Goal: Information Seeking & Learning: Check status

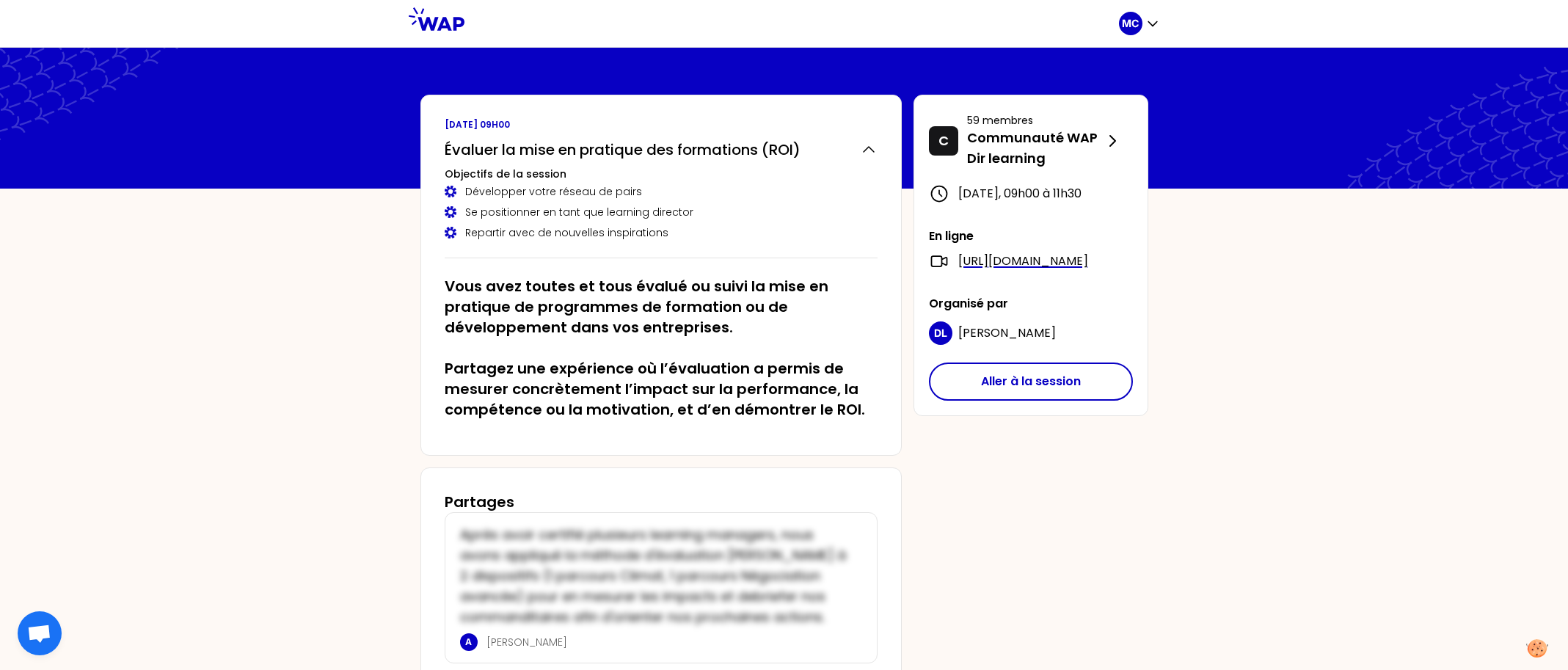
scroll to position [5, 0]
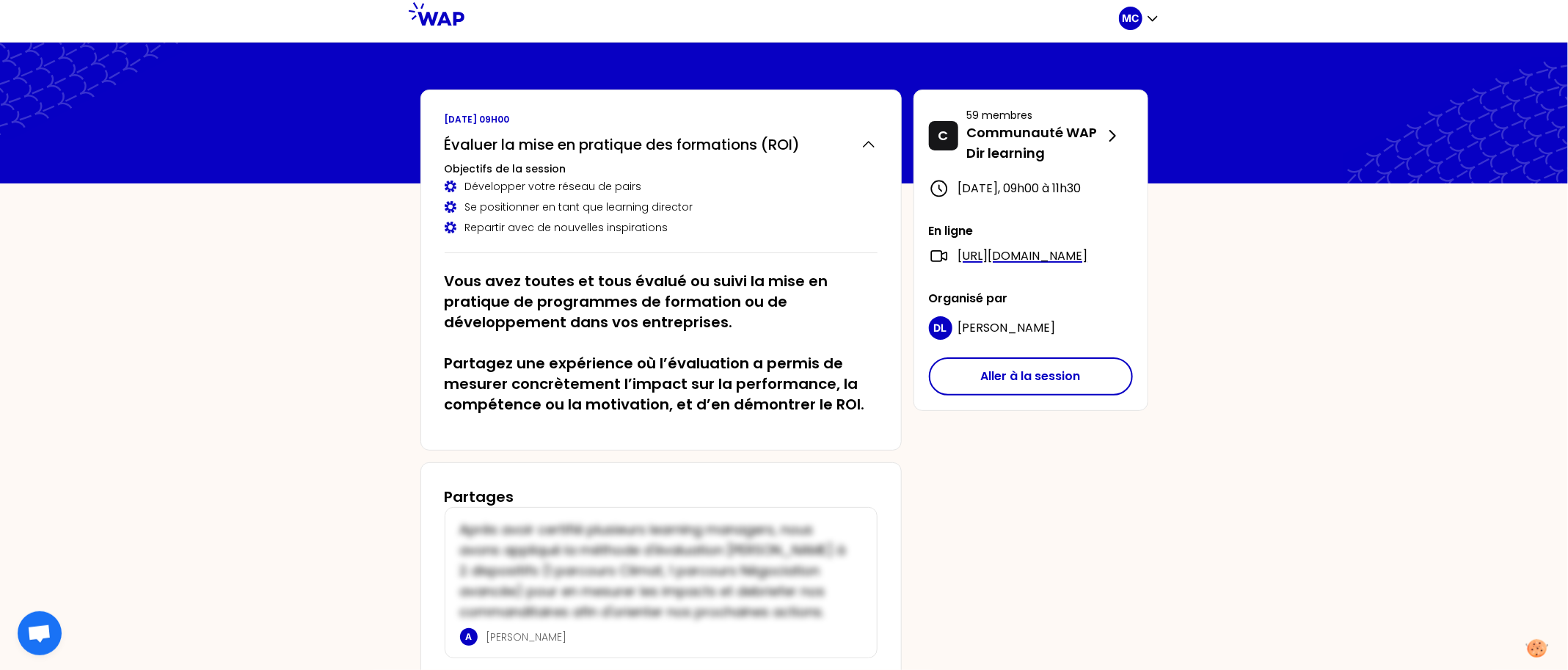
click at [291, 289] on div "MC vendredi 19 septembre 2025 à 09h00 Évaluer la mise en pratique des formation…" at bounding box center [784, 362] width 1568 height 735
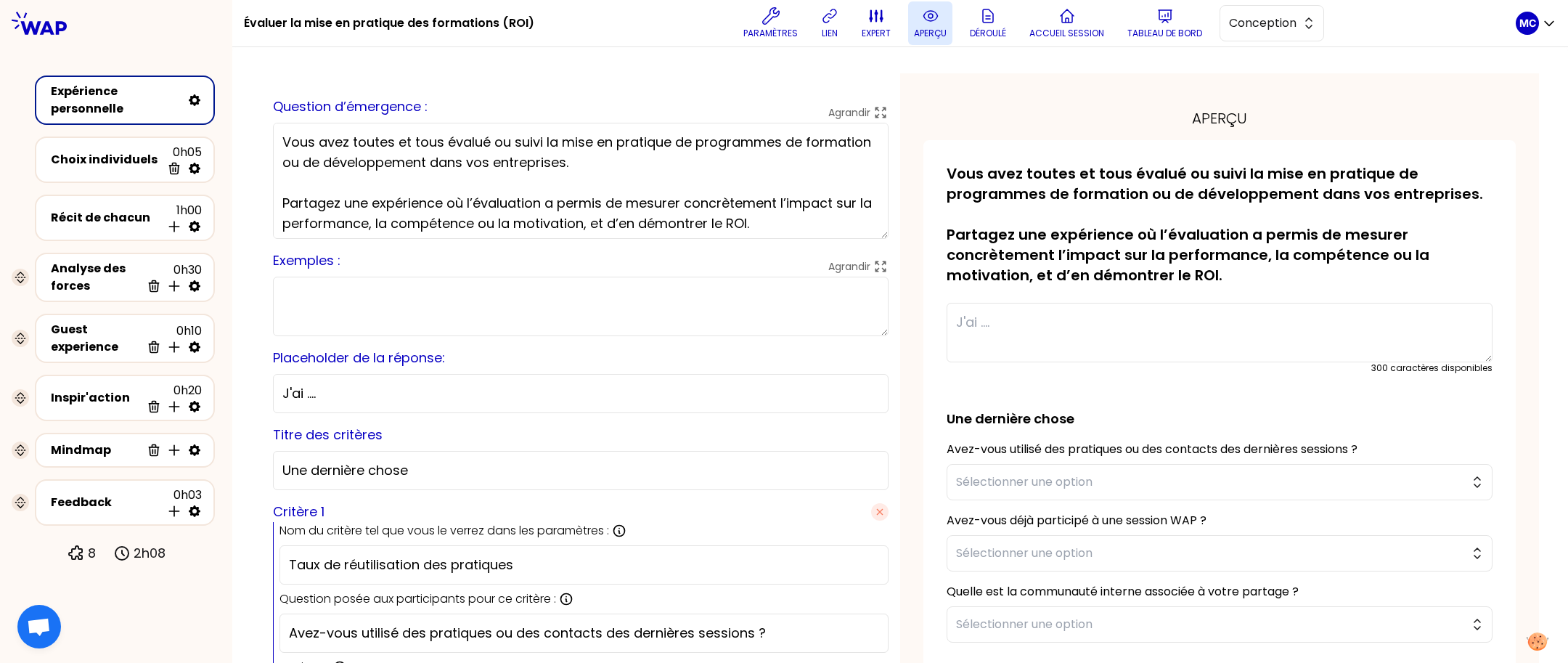
click at [923, 20] on icon at bounding box center [930, 16] width 18 height 18
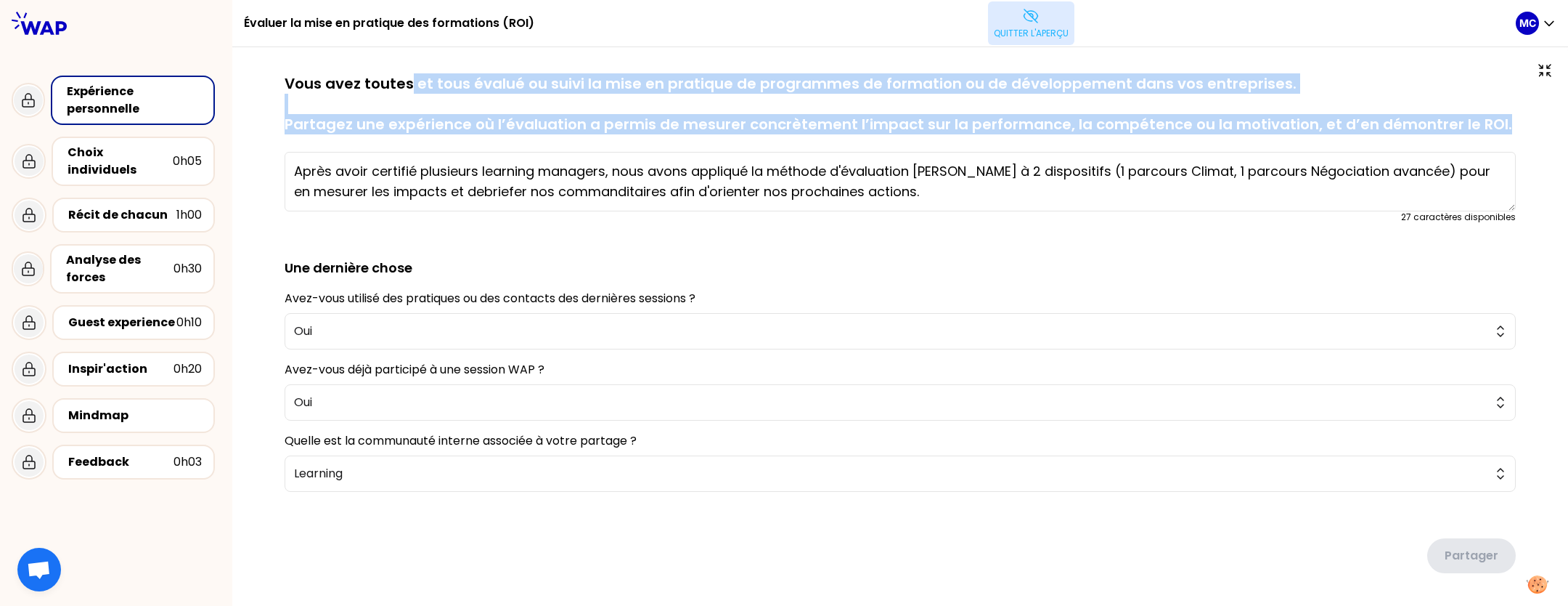
drag, startPoint x: 1495, startPoint y: 125, endPoint x: 405, endPoint y: 75, distance: 1091.1
click at [405, 75] on p "Vous avez toutes et tous évalué ou suivi la mise en pratique de programmes de f…" at bounding box center [900, 104] width 1231 height 61
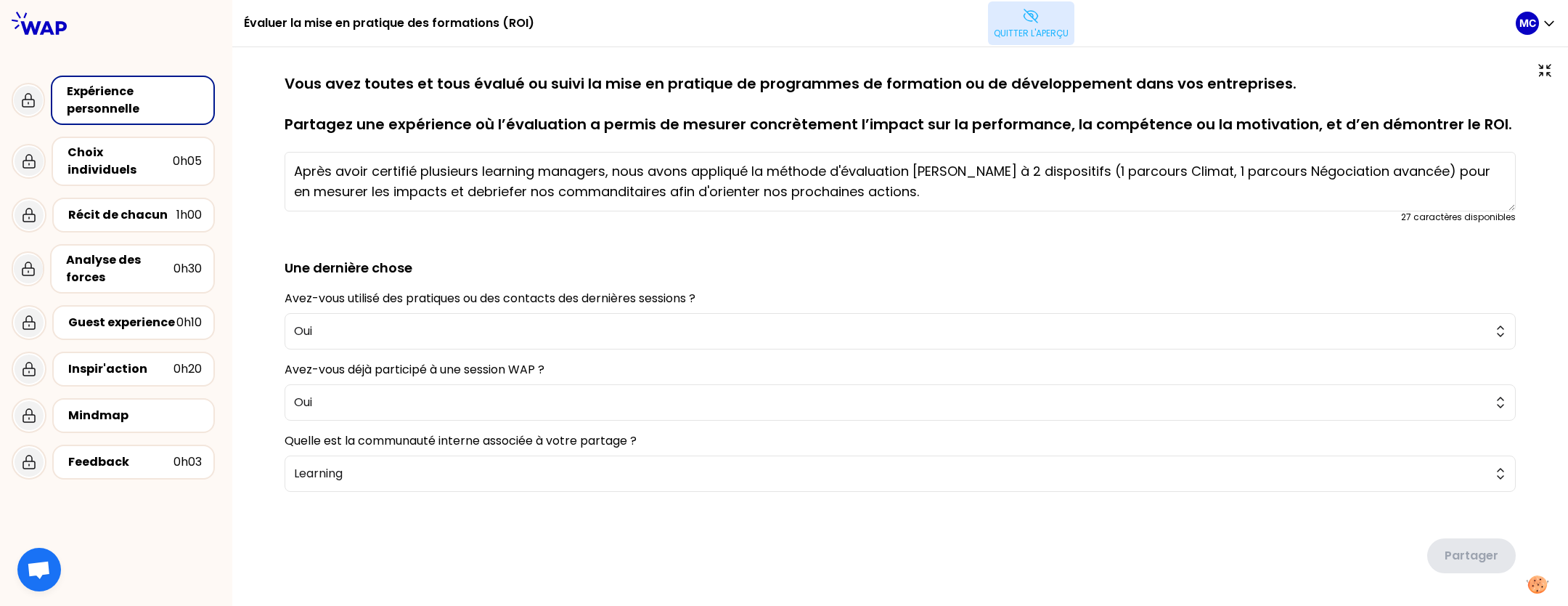
click at [287, 81] on p "Vous avez toutes et tous évalué ou suivi la mise en pratique de programmes de f…" at bounding box center [900, 104] width 1231 height 61
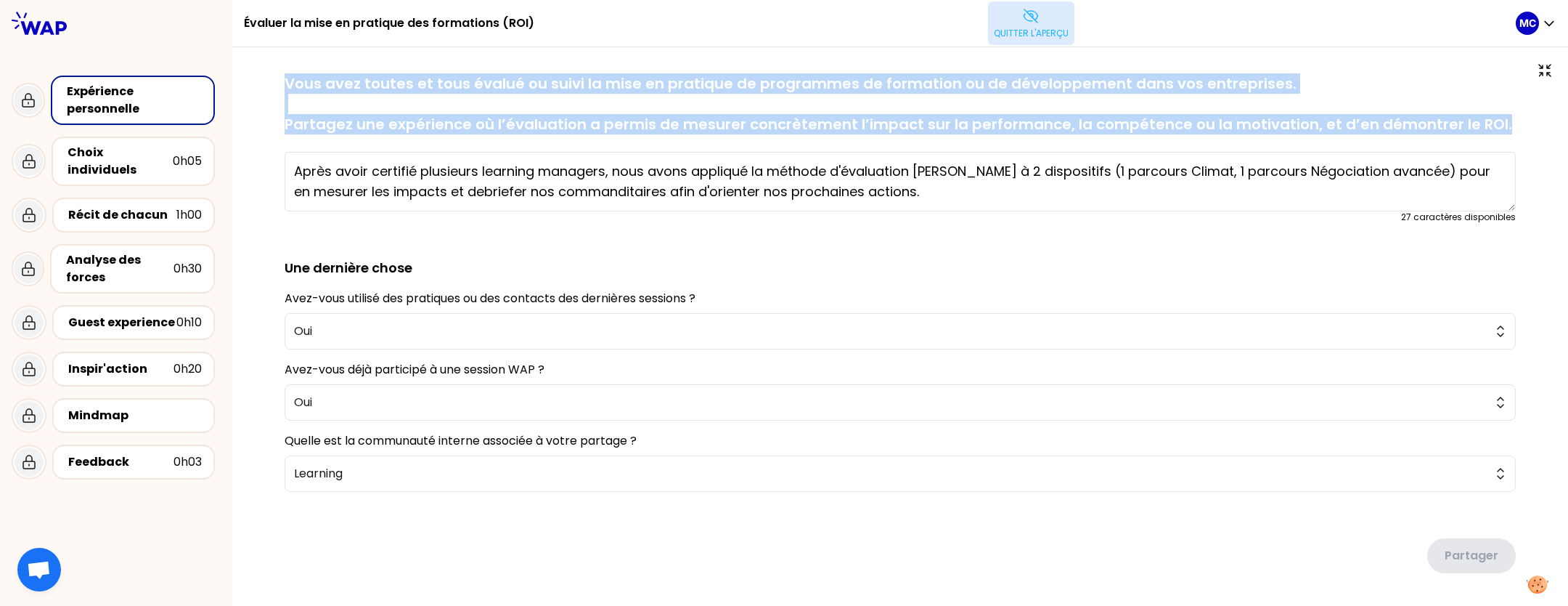
drag, startPoint x: 287, startPoint y: 81, endPoint x: 1507, endPoint y: 129, distance: 1220.9
click at [1507, 129] on div "sauvegardé Vous avez toutes et tous évalué ou suivi la mise en pratique de prog…" at bounding box center [900, 352] width 1278 height 558
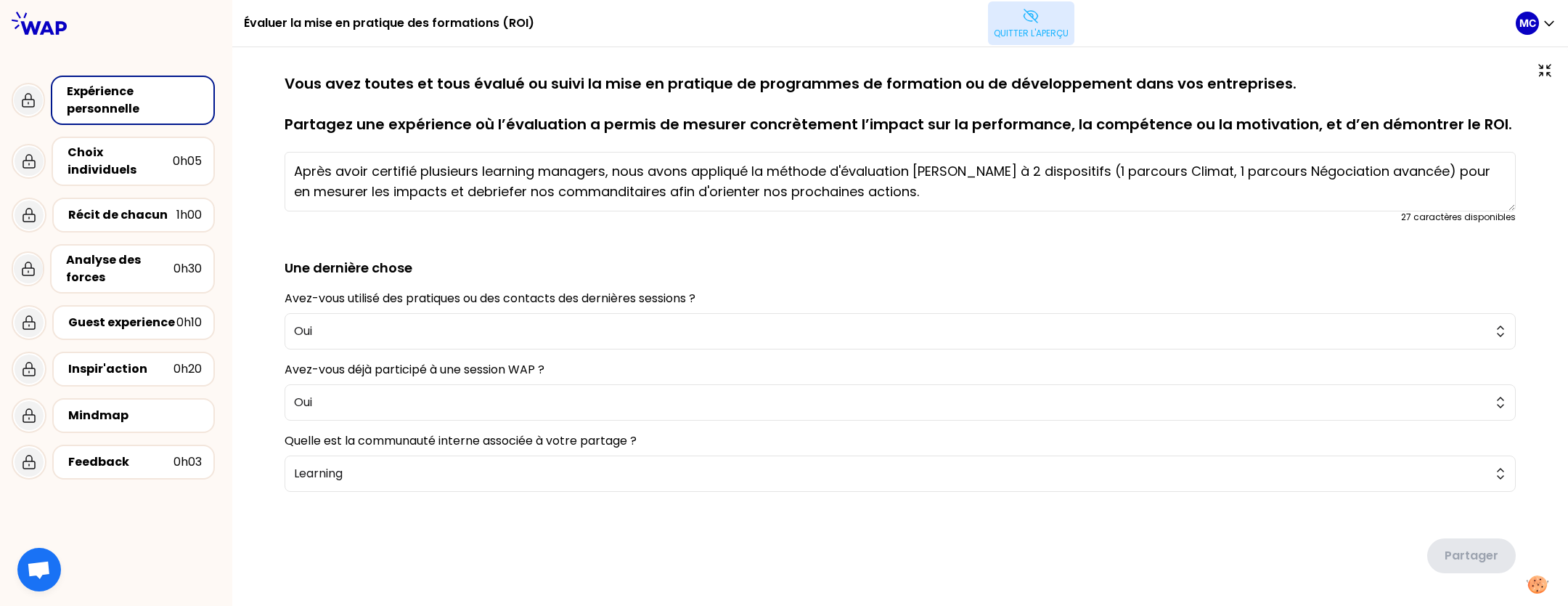
click at [910, 186] on textarea "Après avoir certifié plusieurs learning managers, nous avons appliqué la méthod…" at bounding box center [900, 181] width 1231 height 59
drag, startPoint x: 943, startPoint y: 193, endPoint x: 216, endPoint y: 161, distance: 727.7
click at [216, 161] on div "Évaluer la mise en pratique des formations (ROI) Quitter l'aperçu MC Expérience…" at bounding box center [784, 303] width 1568 height 606
click at [838, 238] on h2 "Une dernière chose" at bounding box center [900, 256] width 1231 height 43
drag, startPoint x: 931, startPoint y: 193, endPoint x: 289, endPoint y: 183, distance: 642.1
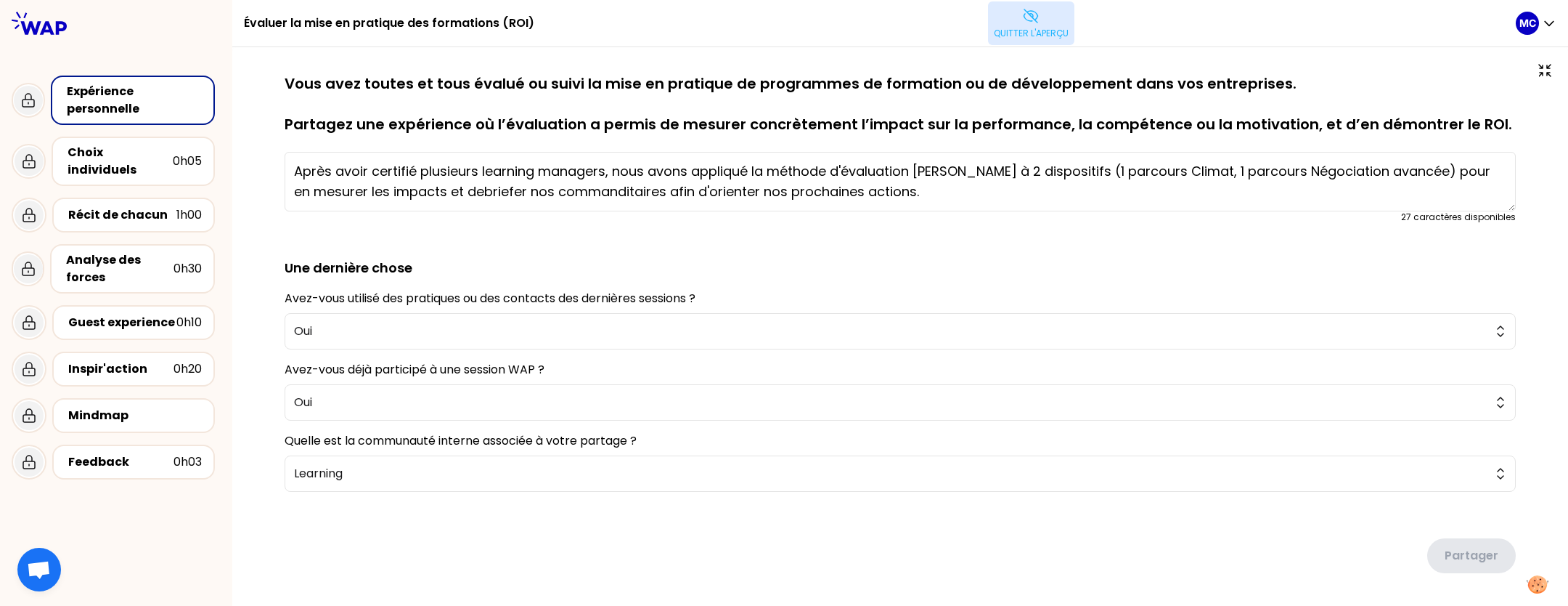
click at [289, 183] on textarea "Après avoir certifié plusieurs learning managers, nous avons appliqué la méthod…" at bounding box center [900, 181] width 1231 height 59
click at [886, 255] on h2 "Une dernière chose" at bounding box center [900, 256] width 1231 height 43
click at [152, 206] on div "Récit de chacun" at bounding box center [122, 215] width 108 height 18
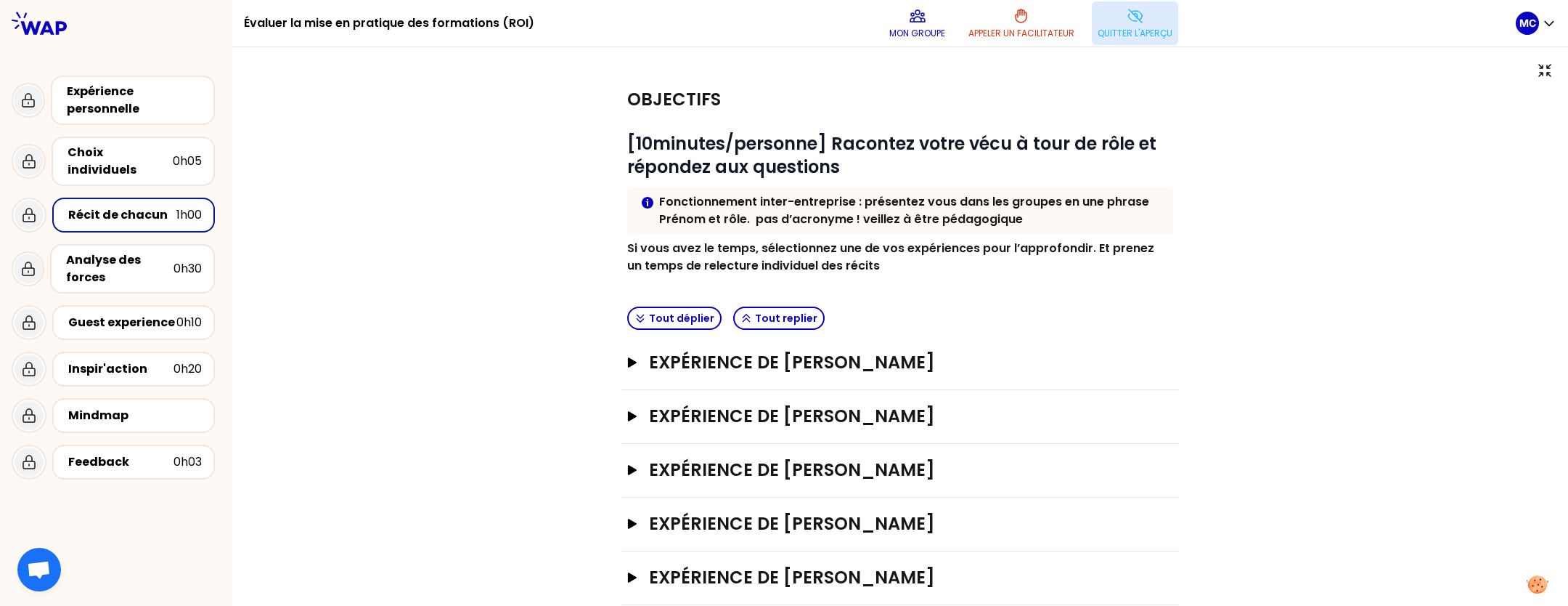
click at [177, 132] on div "Choix individuels 0h05" at bounding box center [116, 161] width 209 height 61
click at [161, 146] on div "Choix individuels" at bounding box center [120, 161] width 105 height 35
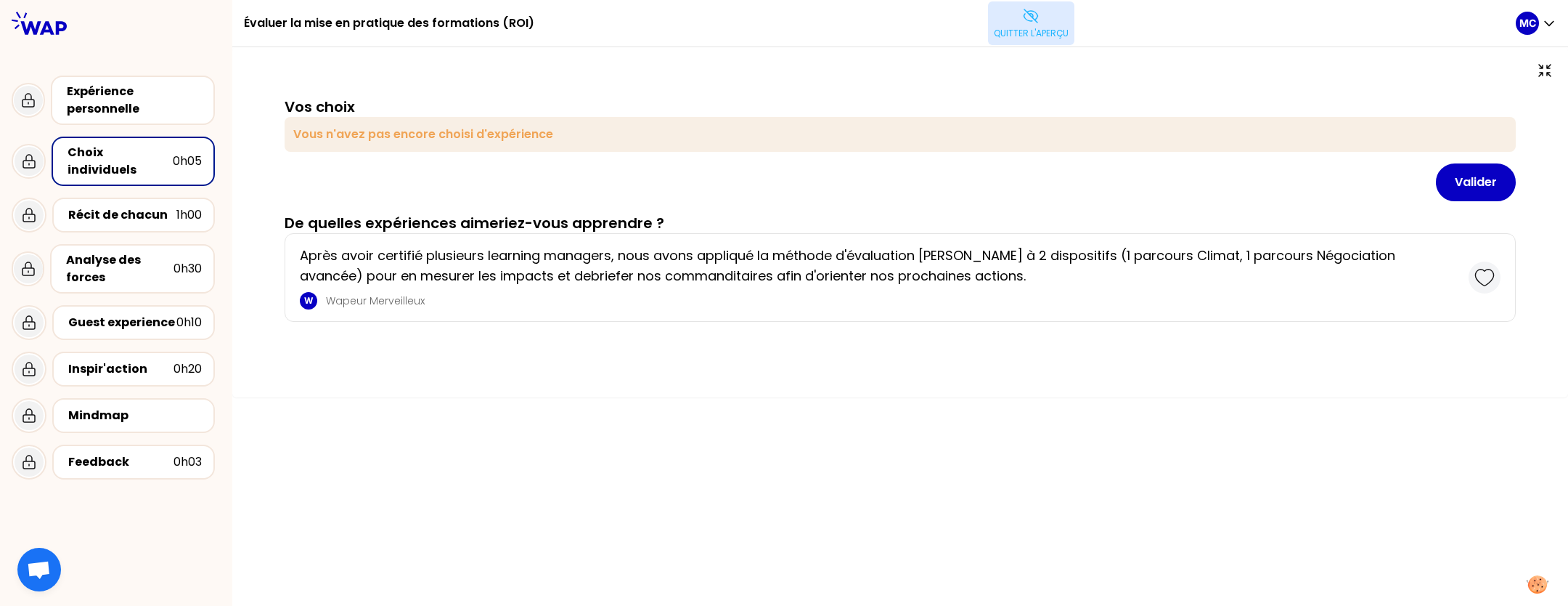
click at [1482, 279] on icon at bounding box center [1485, 278] width 21 height 21
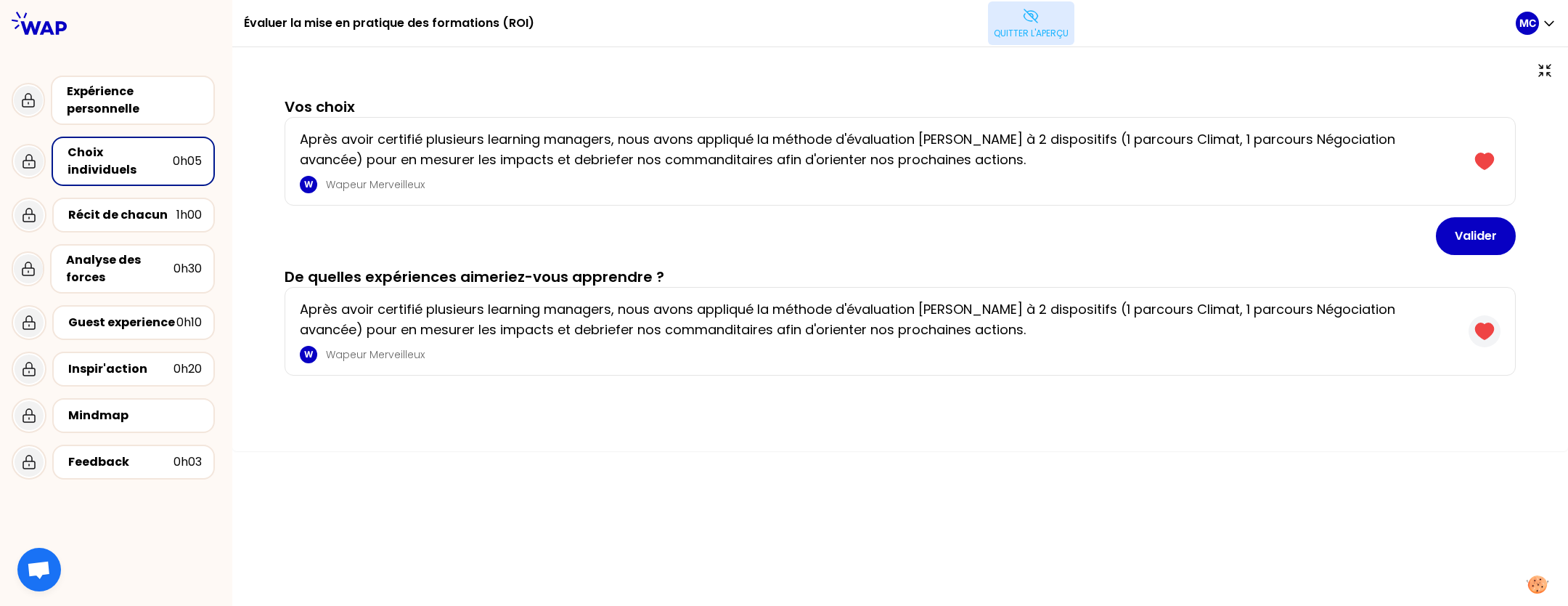
click at [1481, 329] on icon at bounding box center [1483, 330] width 18 height 16
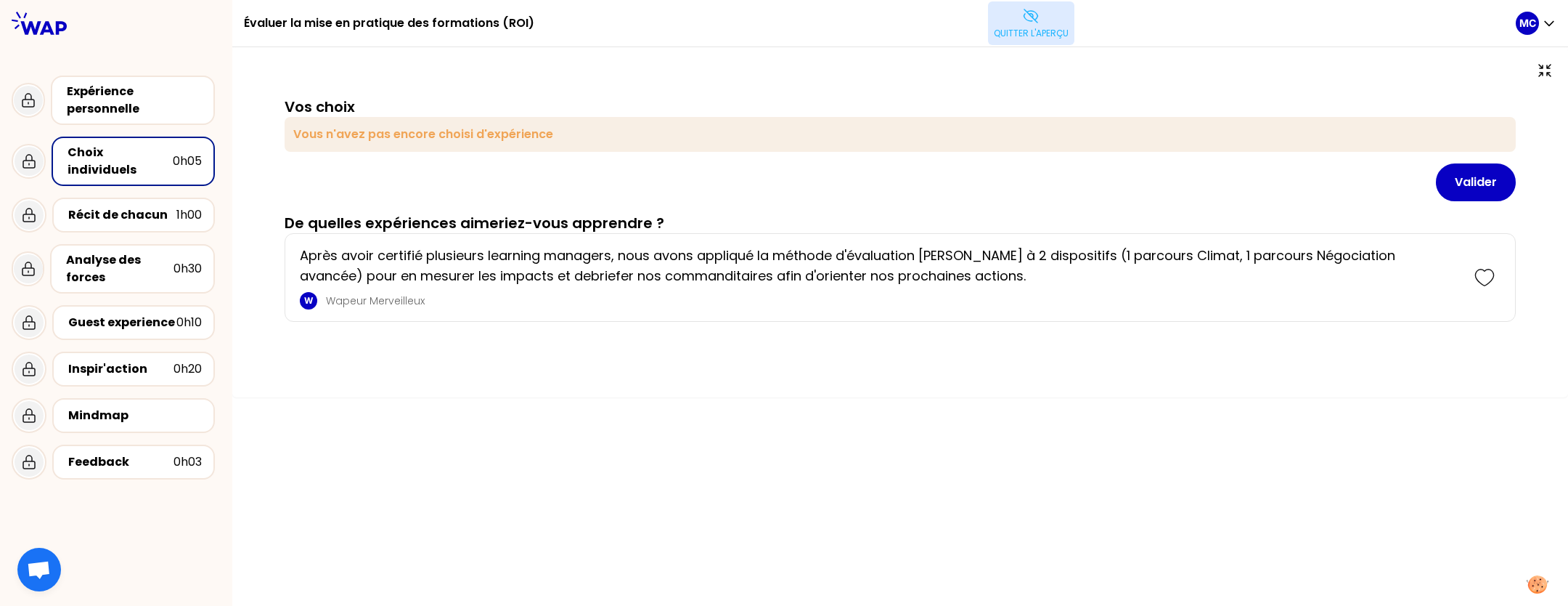
click at [1367, 355] on div "Vos choix Vous n'avez pas encore choisi d'expérience Valider De quelles expérie…" at bounding box center [900, 232] width 1278 height 272
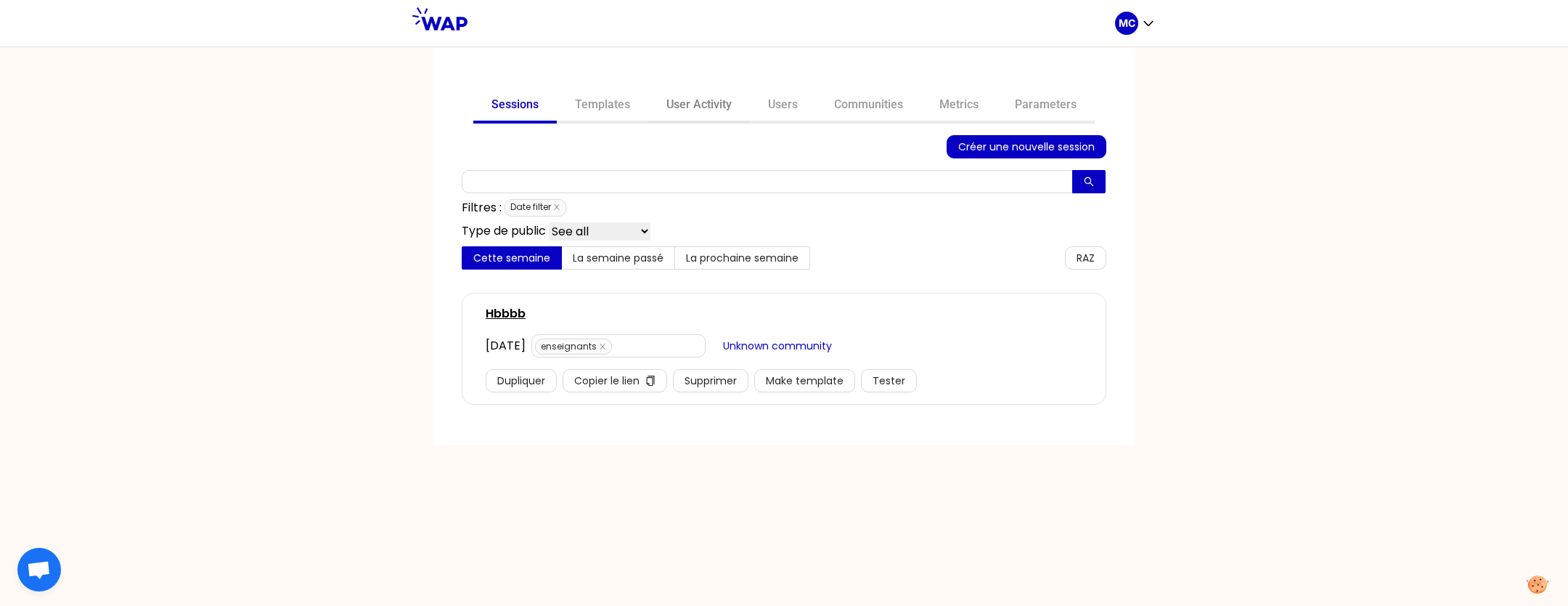
click at [687, 111] on link "User Activity" at bounding box center [699, 105] width 102 height 35
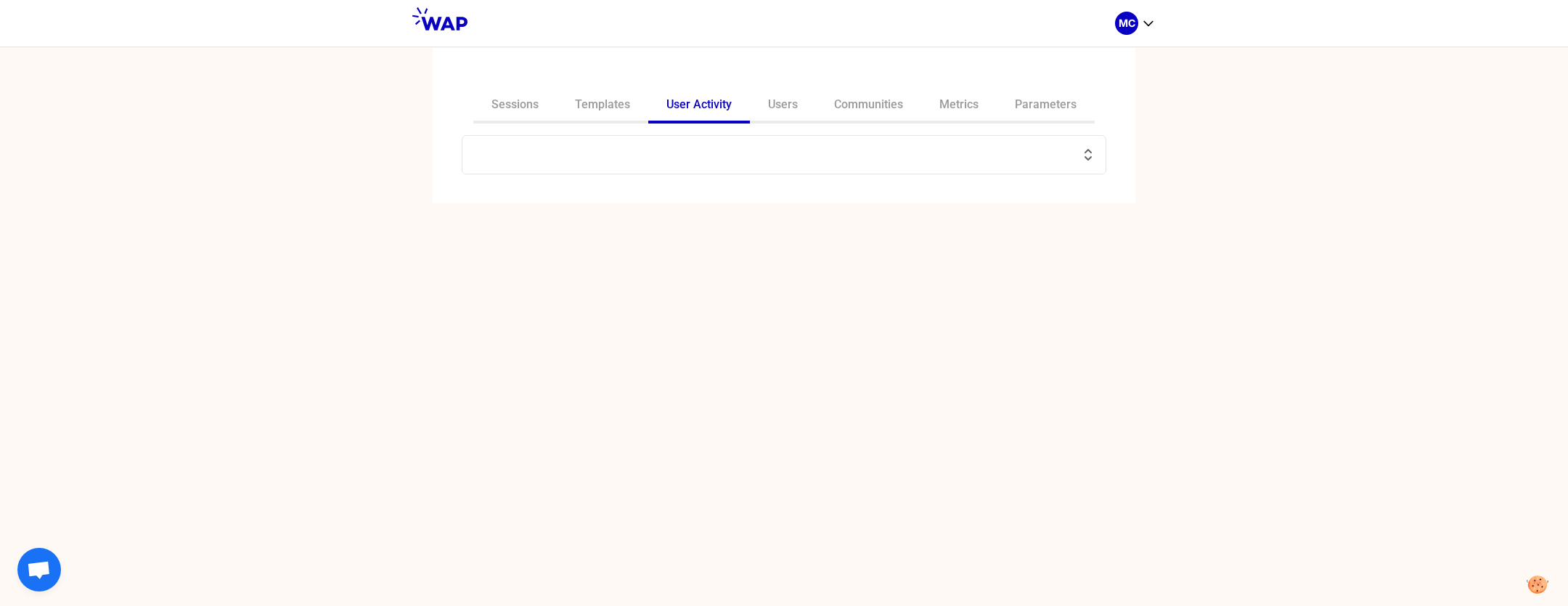
click at [672, 161] on input "text" at bounding box center [775, 155] width 609 height 21
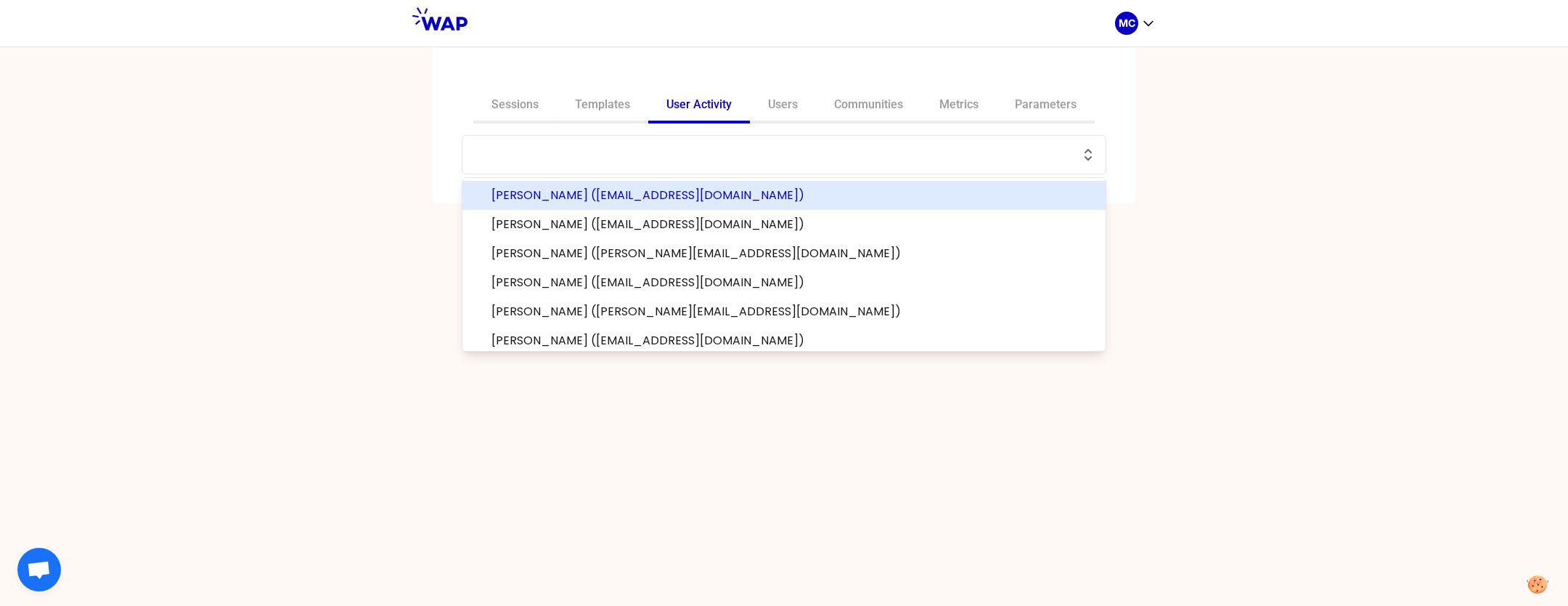
paste input "[PERSON_NAME][EMAIL_ADDRESS][DOMAIN_NAME]"
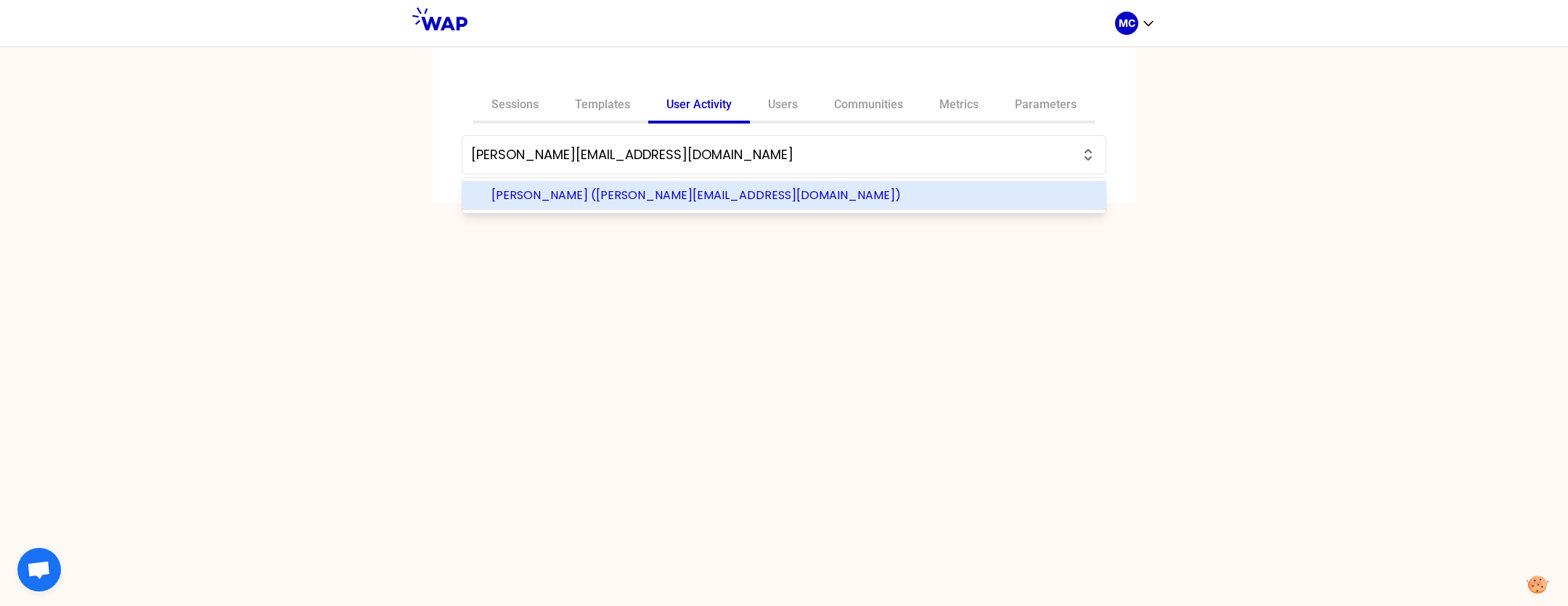
click at [699, 208] on li "[PERSON_NAME] ([PERSON_NAME][EMAIL_ADDRESS][DOMAIN_NAME])" at bounding box center [784, 195] width 643 height 29
type input "[PERSON_NAME] ([PERSON_NAME][EMAIL_ADDRESS][DOMAIN_NAME])"
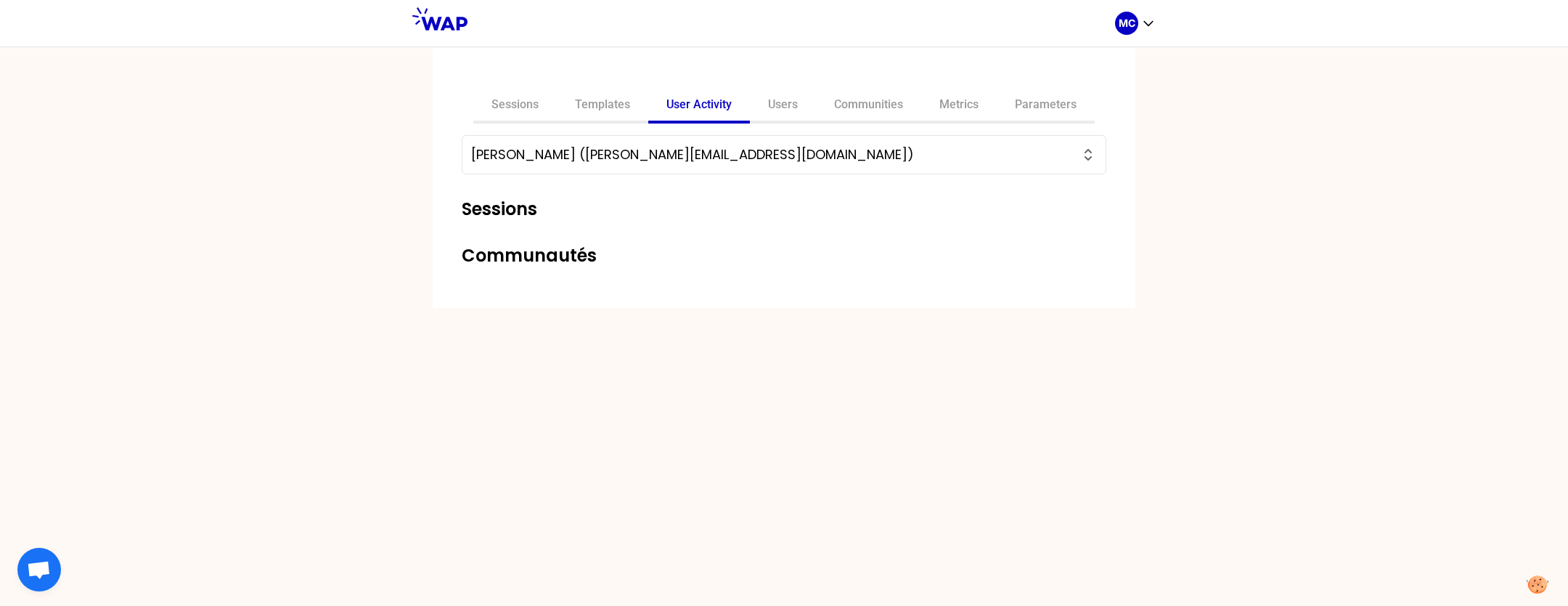
click at [1277, 232] on div "Sessions Templates User Activity Users Communities Metrics Parameters [PERSON_N…" at bounding box center [784, 326] width 1568 height 559
